Goal: Check status: Check status

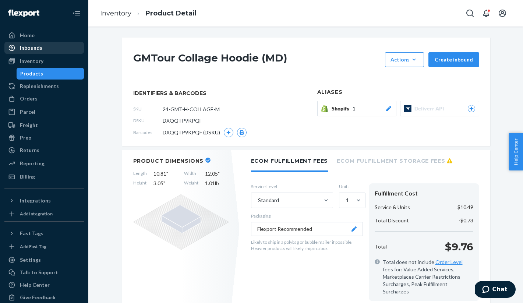
click at [59, 53] on div "Inbounds" at bounding box center [44, 48] width 78 height 10
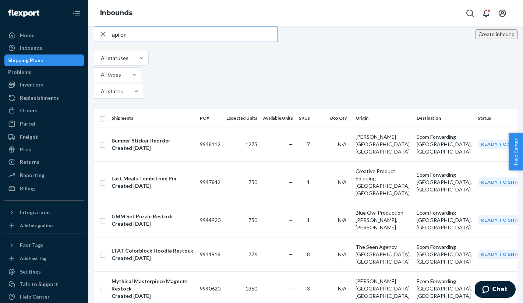
type input "apron"
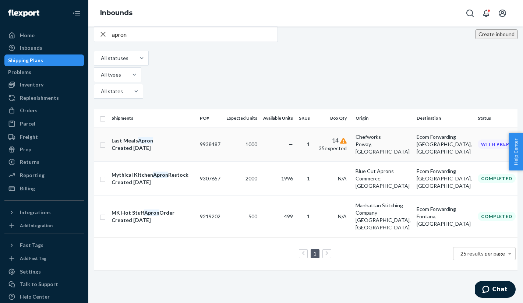
click at [219, 127] on td "9938487" at bounding box center [210, 144] width 27 height 34
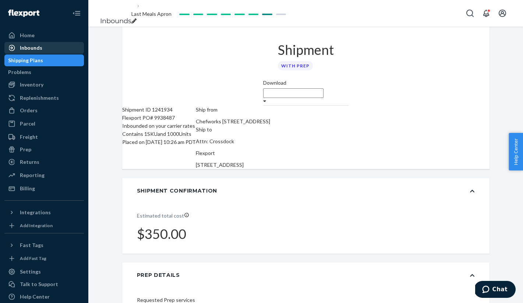
click at [45, 50] on div "Inbounds" at bounding box center [44, 48] width 78 height 10
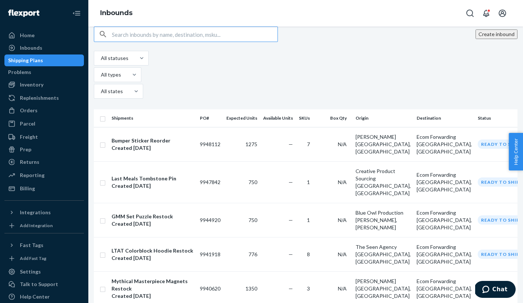
click at [213, 42] on input "text" at bounding box center [195, 34] width 166 height 15
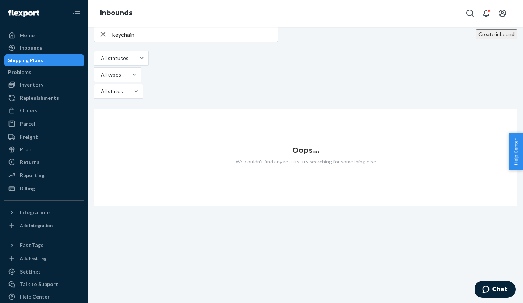
click at [206, 42] on input "keychain" at bounding box center [195, 34] width 166 height 15
type input "[DATE]"
click at [156, 42] on input "[DATE]" at bounding box center [195, 34] width 166 height 15
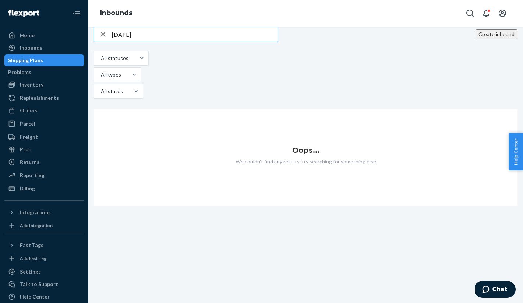
click at [156, 42] on input "[DATE]" at bounding box center [195, 34] width 166 height 15
click at [39, 48] on div "Inbounds" at bounding box center [31, 47] width 22 height 7
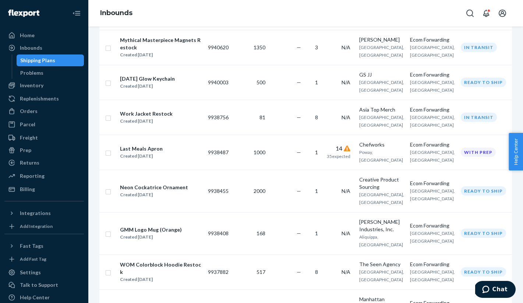
scroll to position [237, 0]
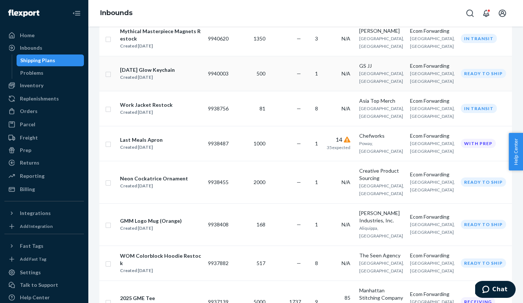
click at [294, 89] on td "—" at bounding box center [286, 73] width 36 height 35
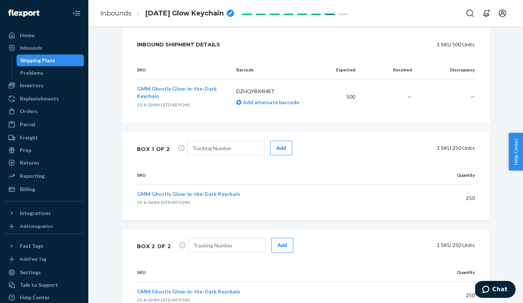
scroll to position [239, 0]
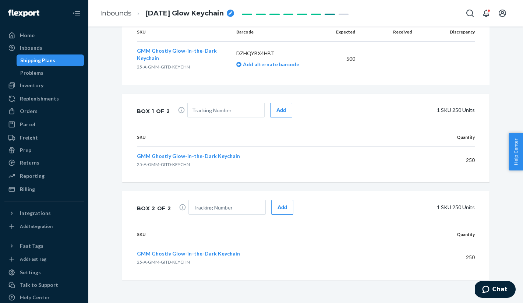
click at [218, 101] on div "Box 1 of 2 Add 1 SKU 250 Units" at bounding box center [305, 111] width 367 height 34
click at [218, 107] on input "text" at bounding box center [225, 110] width 77 height 15
paste input "884626699882"
type input "884626699882"
click at [270, 113] on button "Add" at bounding box center [281, 110] width 22 height 15
